Goal: Browse casually

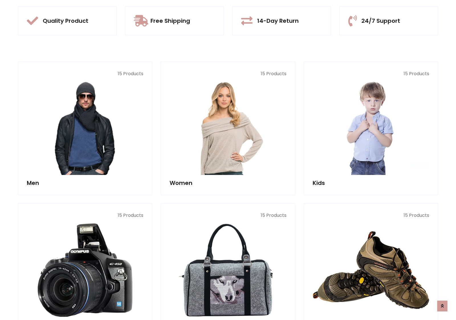
scroll to position [537, 0]
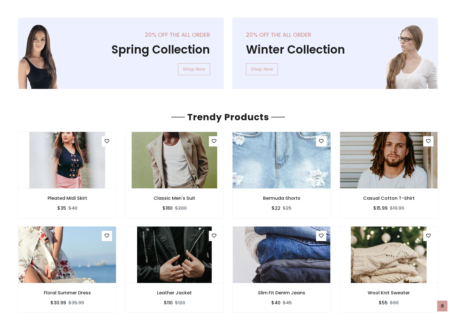
click at [282, 160] on img at bounding box center [281, 160] width 117 height 137
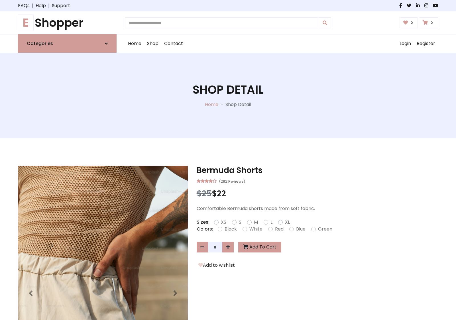
click at [67, 23] on h1 "E Shopper" at bounding box center [67, 23] width 99 height 14
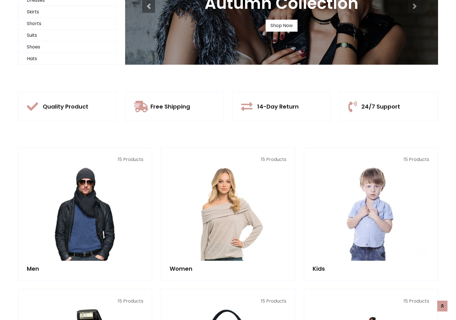
scroll to position [55, 0]
